Goal: Download file/media

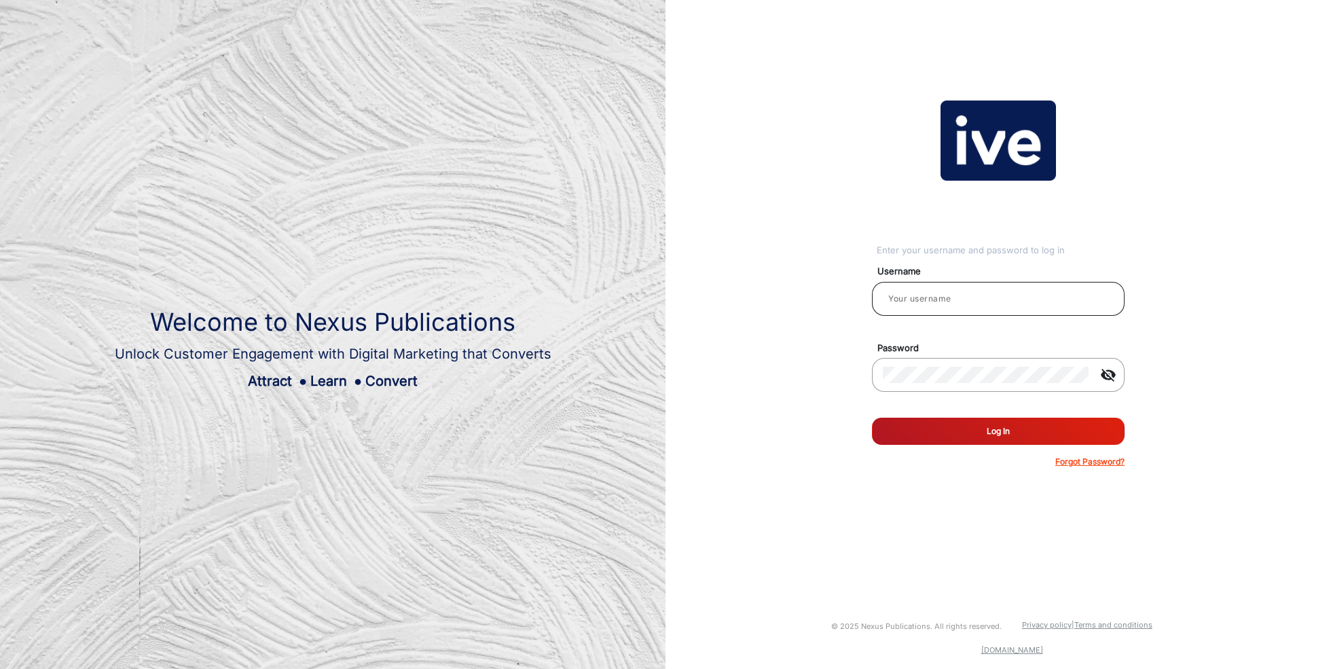
click at [979, 300] on input "email" at bounding box center [998, 299] width 231 height 16
type input "[PERSON_NAME]"
click at [1025, 435] on button "Log In" at bounding box center [998, 431] width 253 height 27
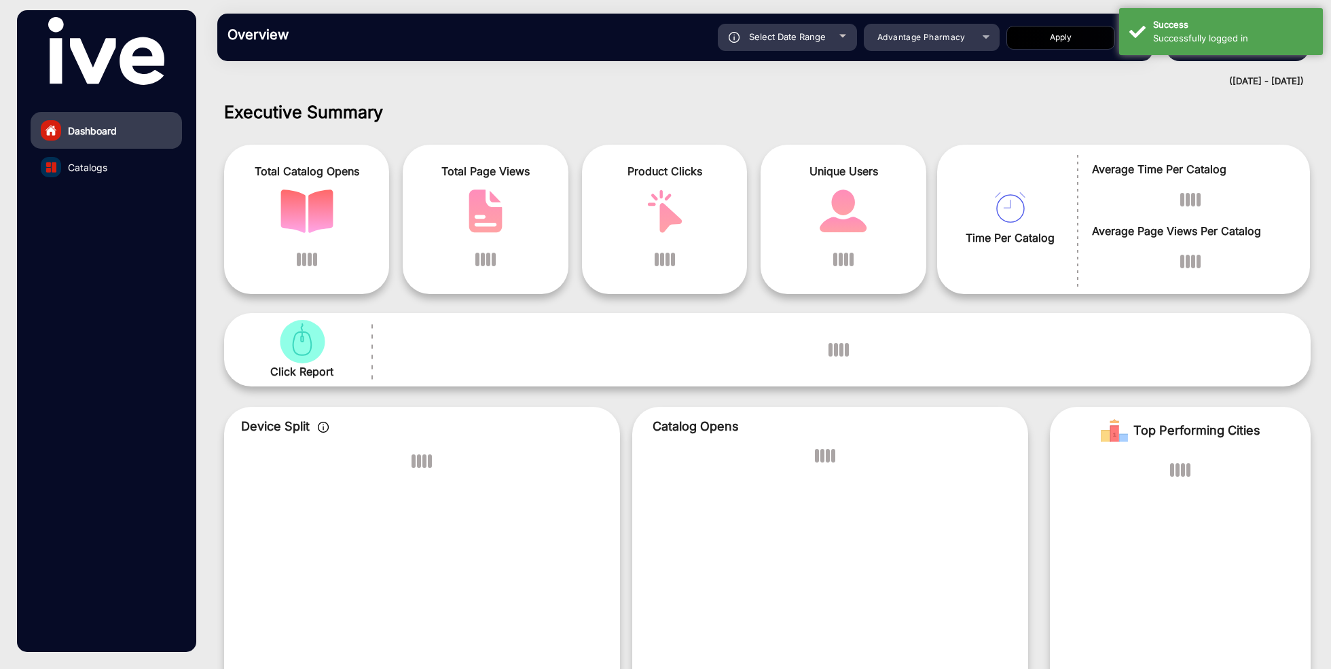
scroll to position [10, 0]
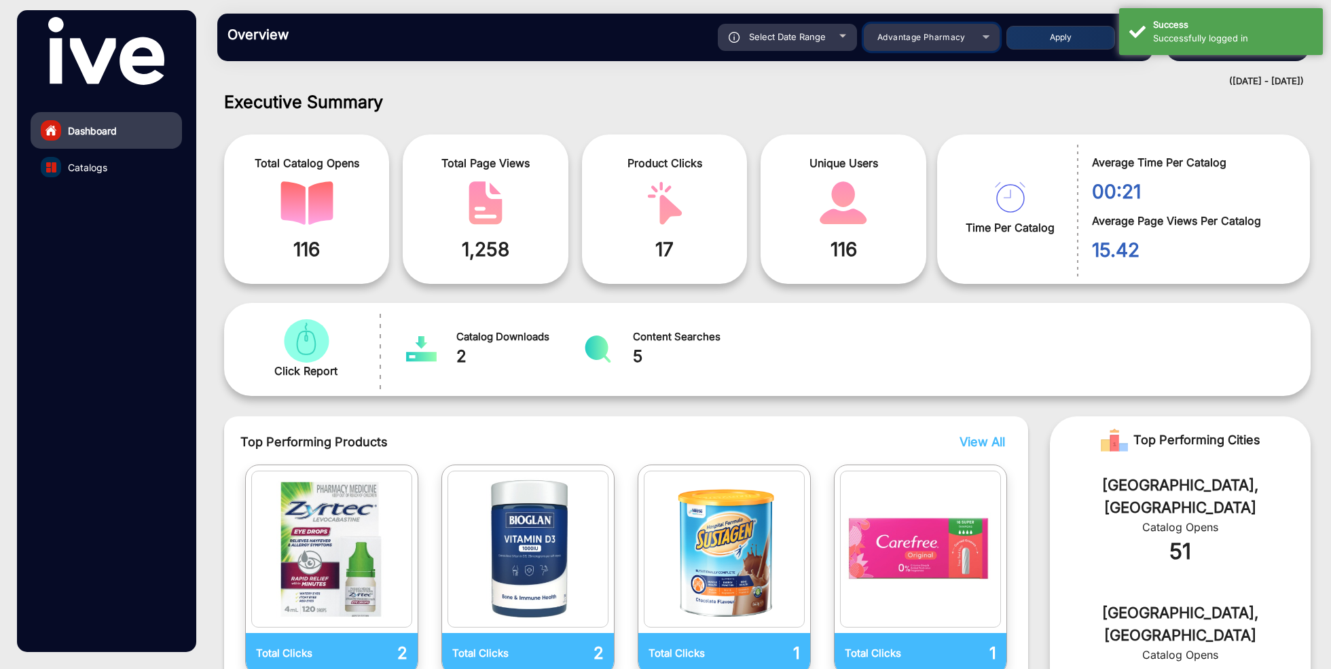
click at [972, 44] on div "Advantage Pharmacy" at bounding box center [921, 37] width 109 height 16
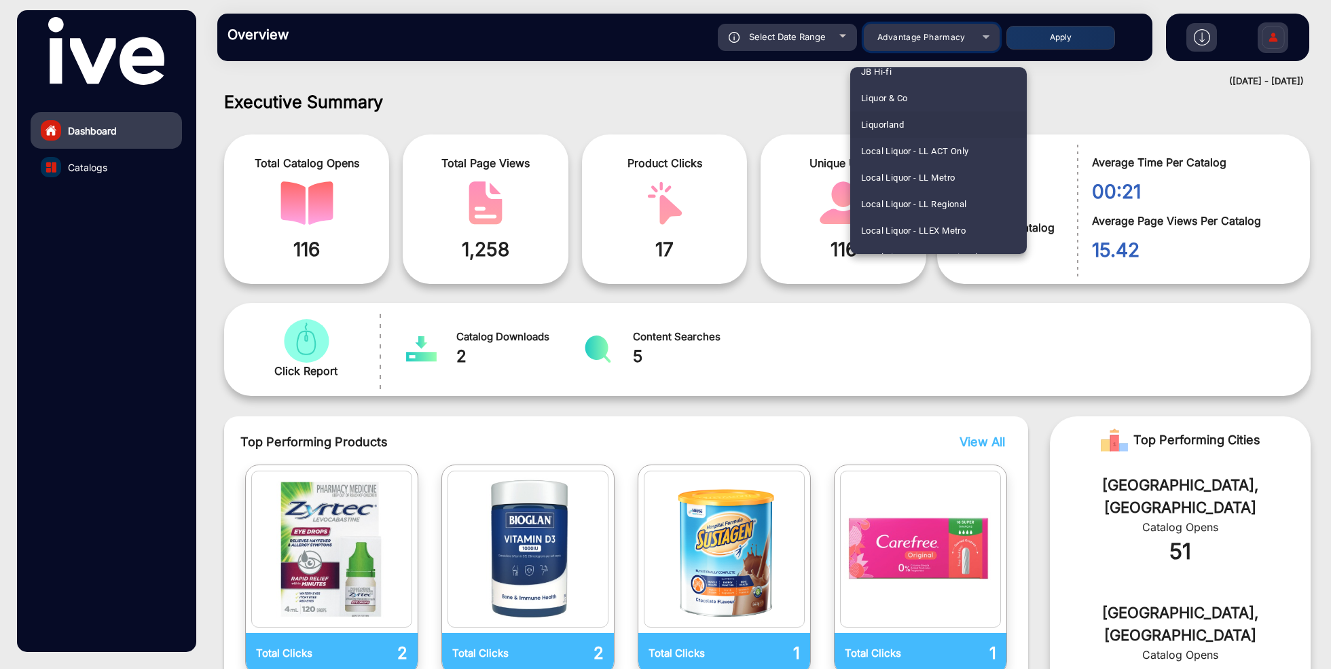
scroll to position [1405, 0]
click at [933, 88] on mat-option "JB Hi-fi" at bounding box center [938, 85] width 177 height 26
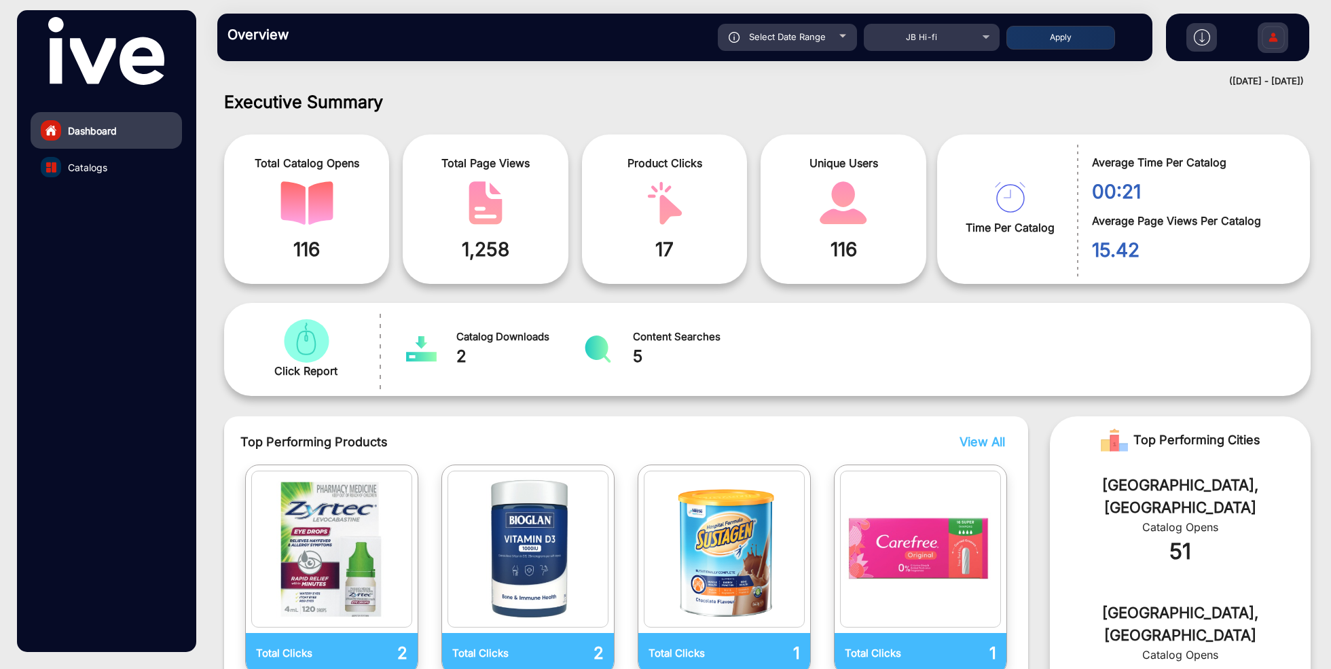
click at [790, 35] on span "Select Date Range" at bounding box center [787, 36] width 77 height 11
type input "[DATE]"
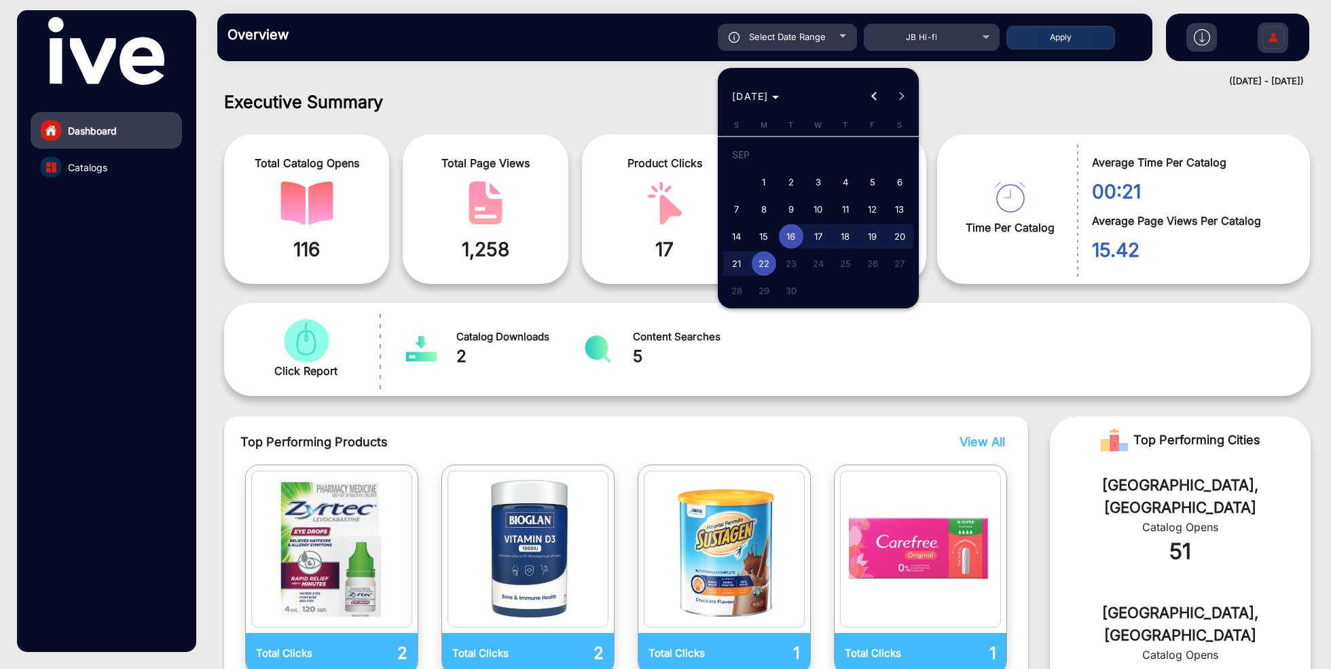
click at [844, 238] on span "18" at bounding box center [845, 236] width 24 height 24
type input "[DATE]"
click at [766, 258] on span "22" at bounding box center [764, 263] width 24 height 24
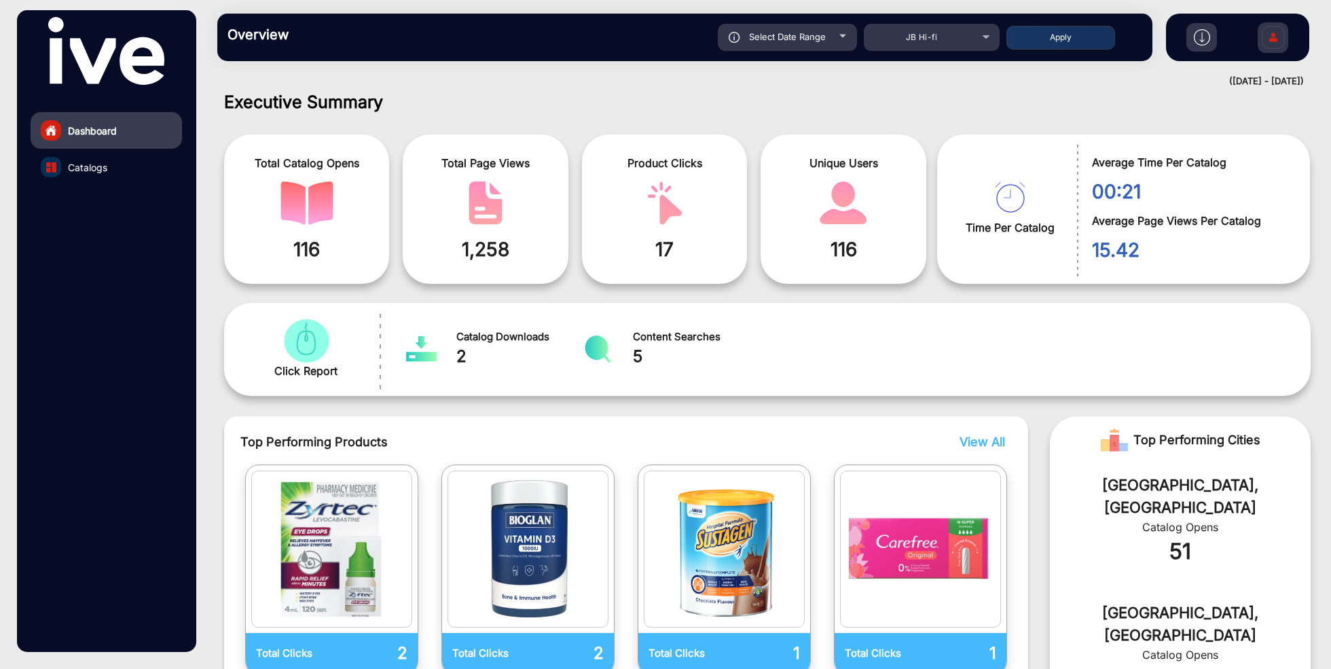
click at [1057, 40] on button "Apply" at bounding box center [1061, 38] width 109 height 24
type input "[DATE]"
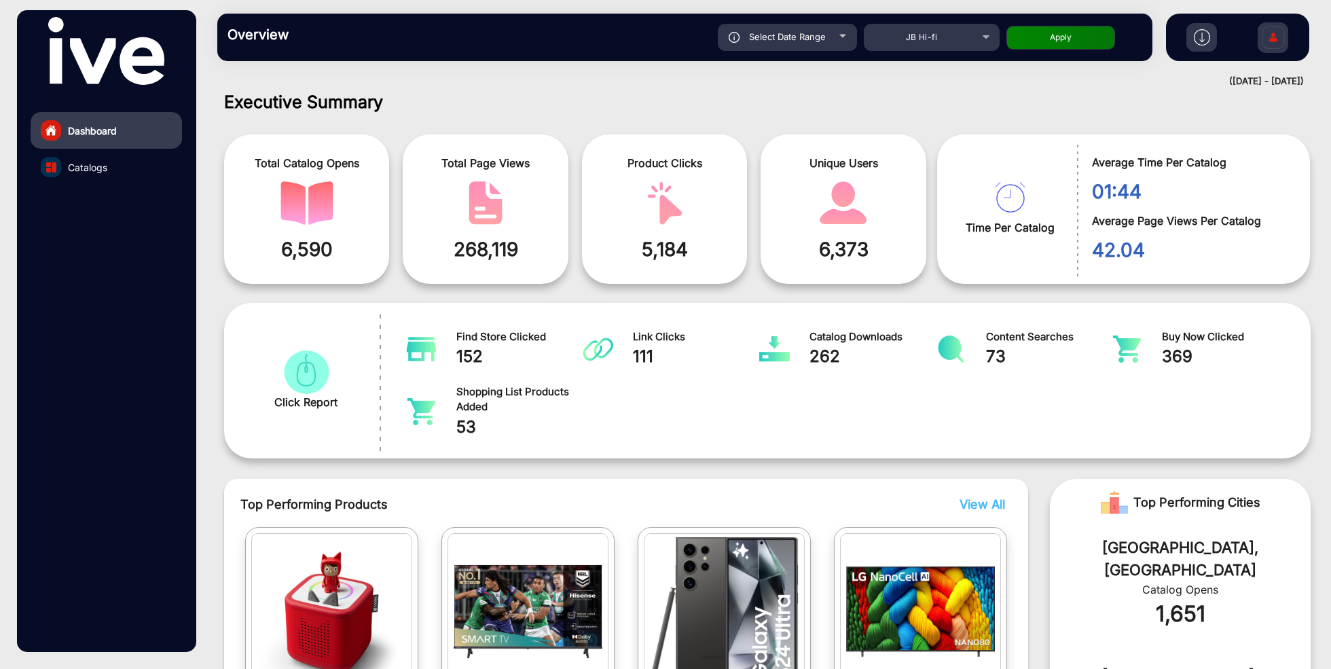
click at [1201, 38] on img at bounding box center [1202, 37] width 16 height 16
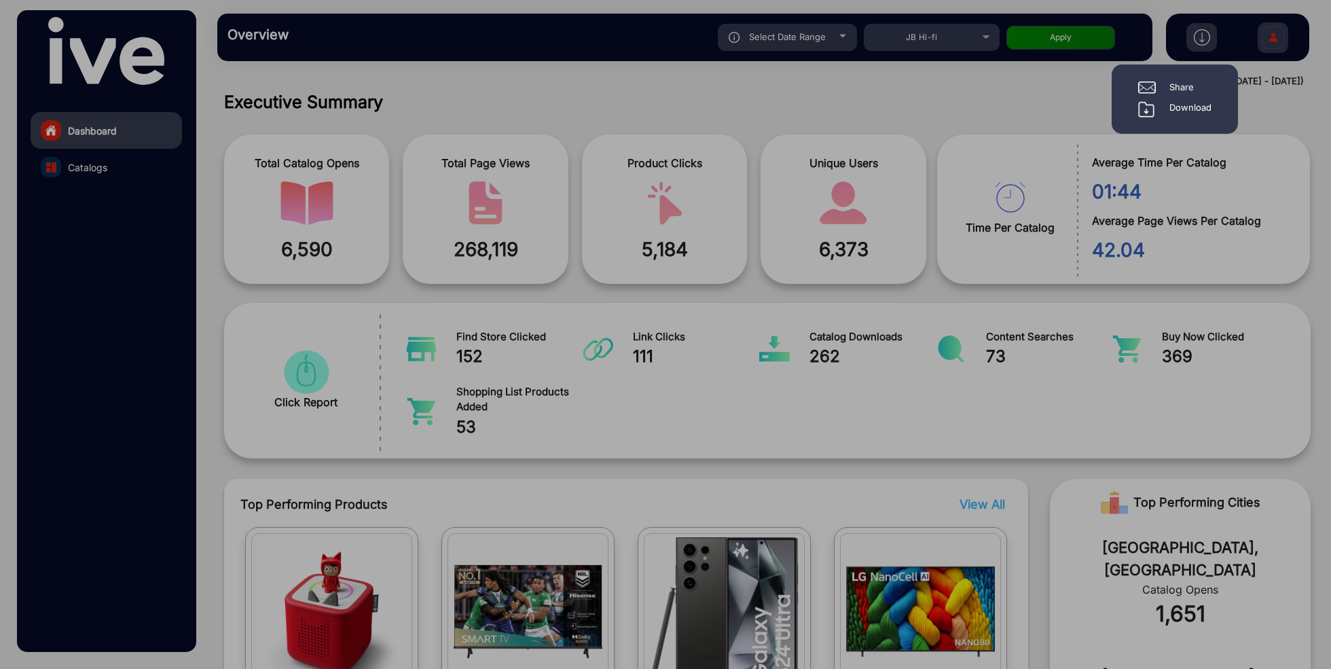
click at [1178, 106] on div "Download" at bounding box center [1191, 109] width 42 height 16
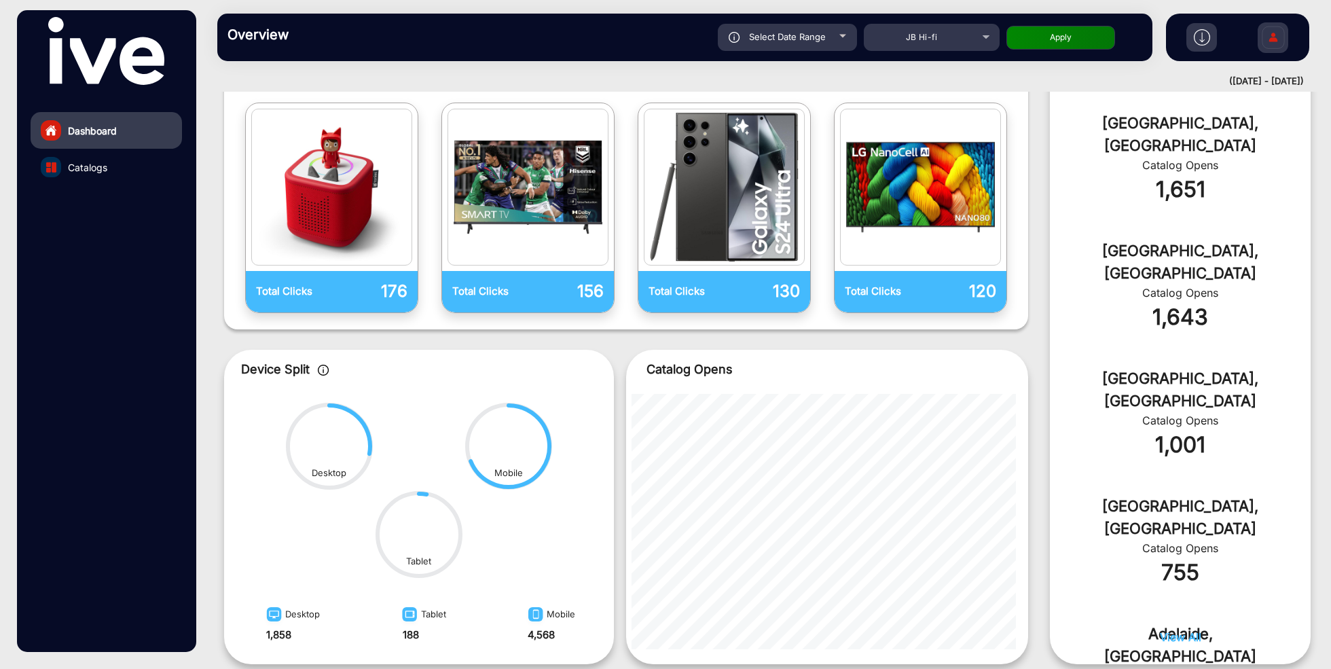
scroll to position [516, 0]
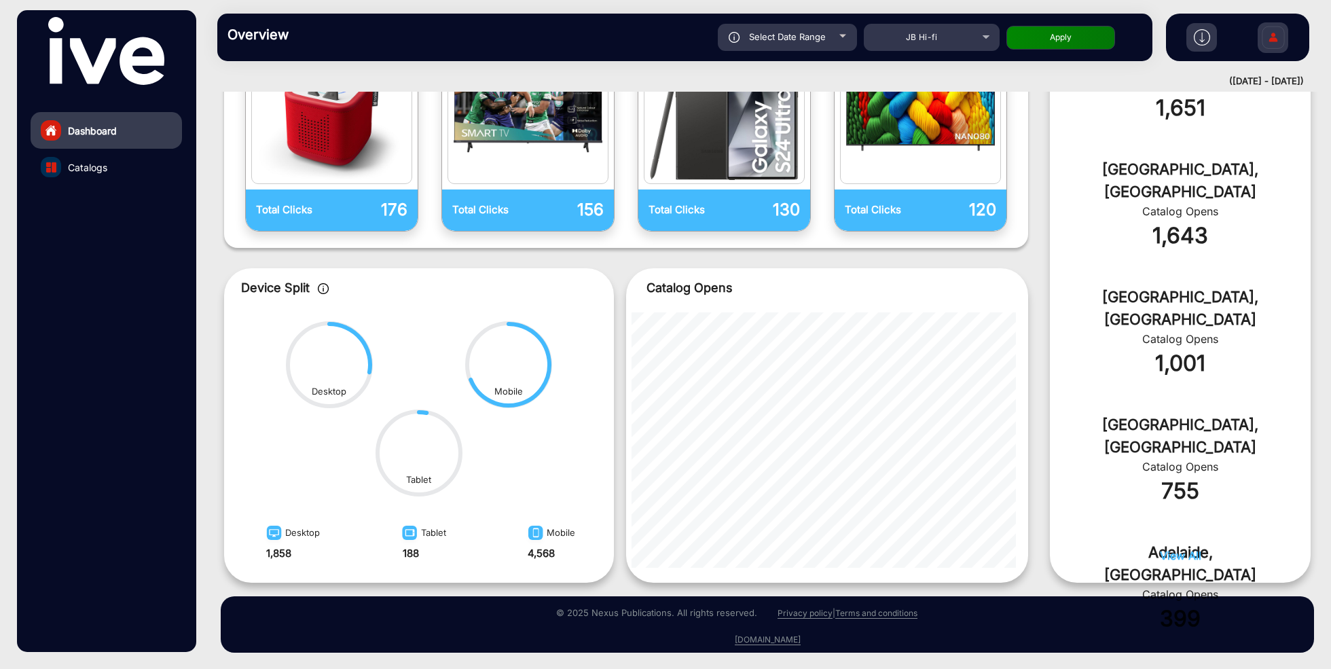
click at [83, 175] on link "Catalogs" at bounding box center [106, 167] width 151 height 37
